Goal: Navigation & Orientation: Find specific page/section

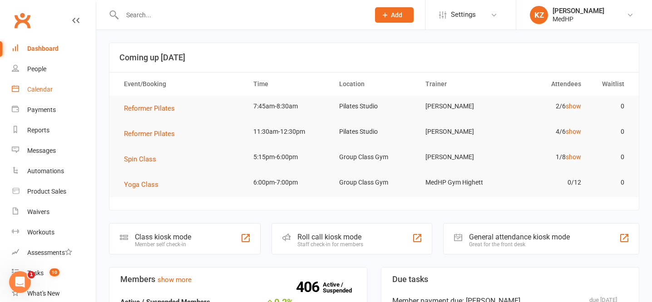
click at [36, 87] on div "Calendar" at bounding box center [39, 89] width 25 height 7
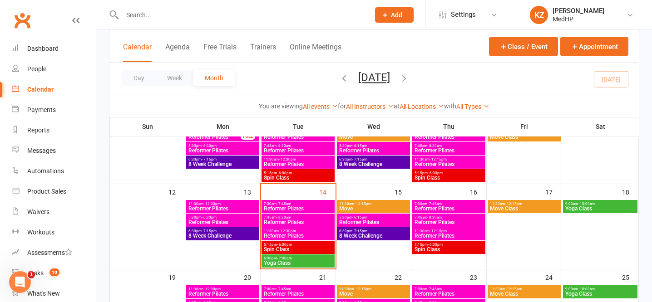
scroll to position [146, 0]
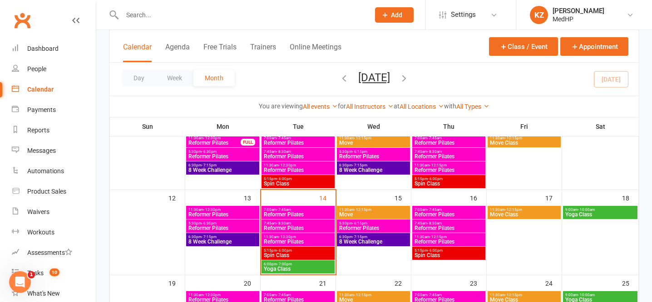
click at [422, 210] on span "7:00am - 7:45am" at bounding box center [448, 210] width 69 height 4
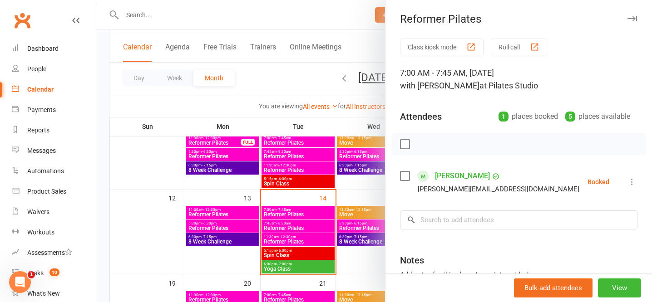
click at [294, 76] on div at bounding box center [374, 151] width 556 height 302
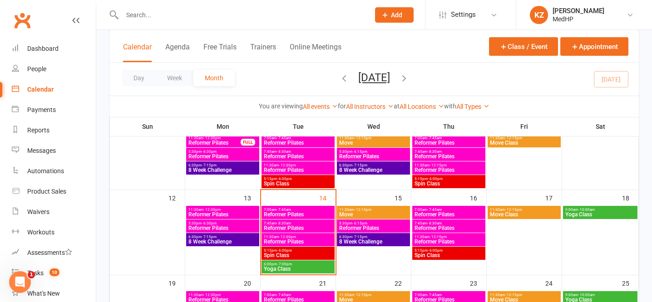
click at [421, 224] on span "7:45am - 8:30am" at bounding box center [448, 224] width 69 height 4
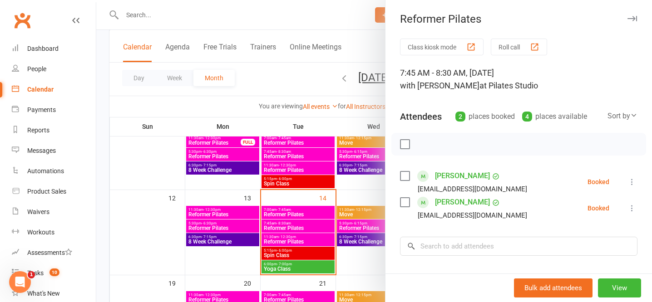
click at [299, 69] on div at bounding box center [374, 151] width 556 height 302
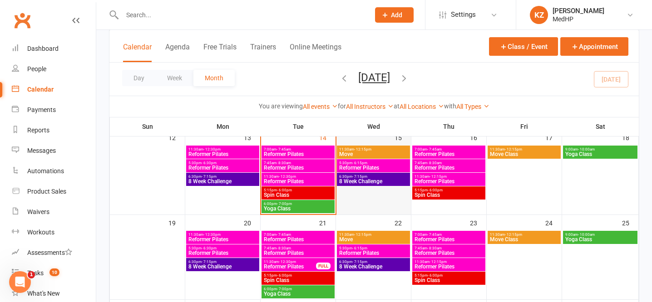
scroll to position [198, 0]
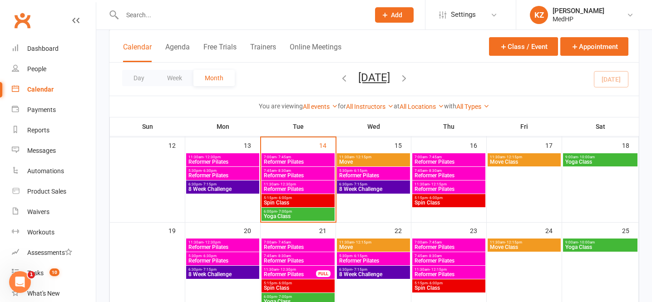
click at [423, 243] on span "7:00am - 7:45am" at bounding box center [448, 243] width 69 height 4
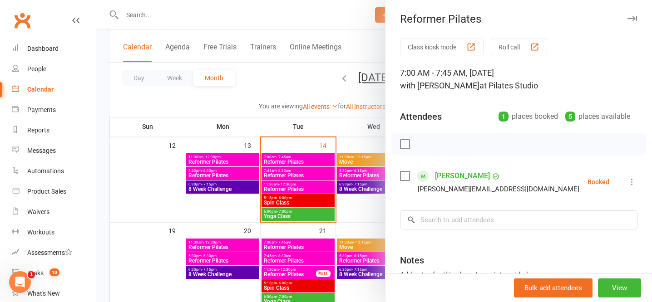
click at [302, 71] on div at bounding box center [374, 151] width 556 height 302
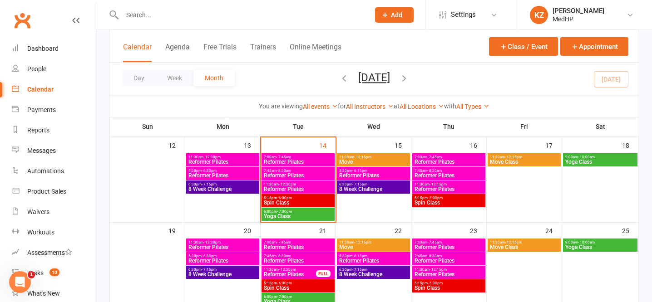
click at [428, 257] on span "- 8:30am" at bounding box center [434, 256] width 15 height 4
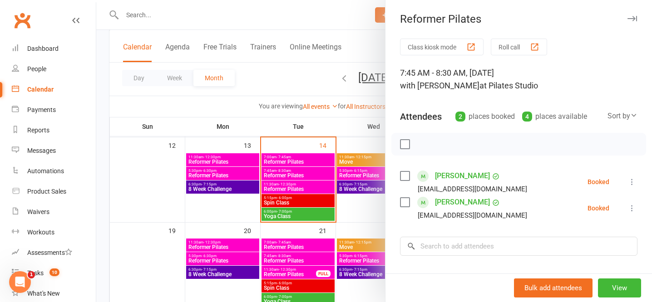
click at [279, 75] on div at bounding box center [374, 151] width 556 height 302
